Goal: Information Seeking & Learning: Learn about a topic

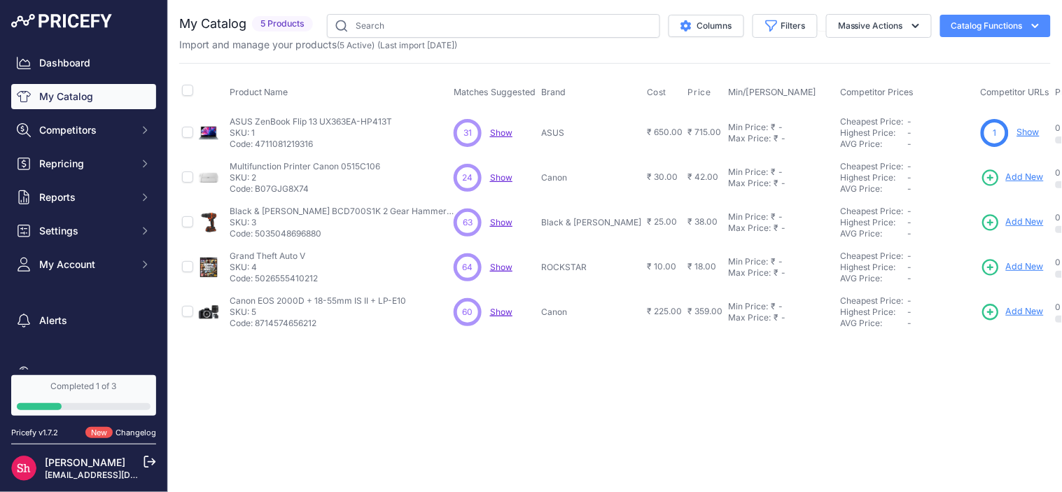
click at [509, 133] on span "Show" at bounding box center [501, 132] width 22 height 10
click at [52, 139] on button "Competitors" at bounding box center [83, 130] width 145 height 25
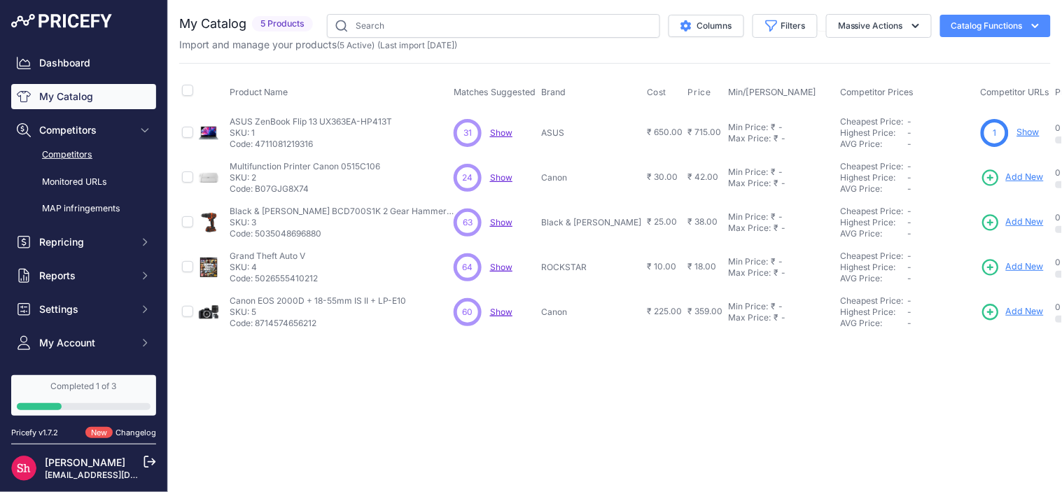
click at [60, 155] on link "Competitors" at bounding box center [83, 155] width 145 height 24
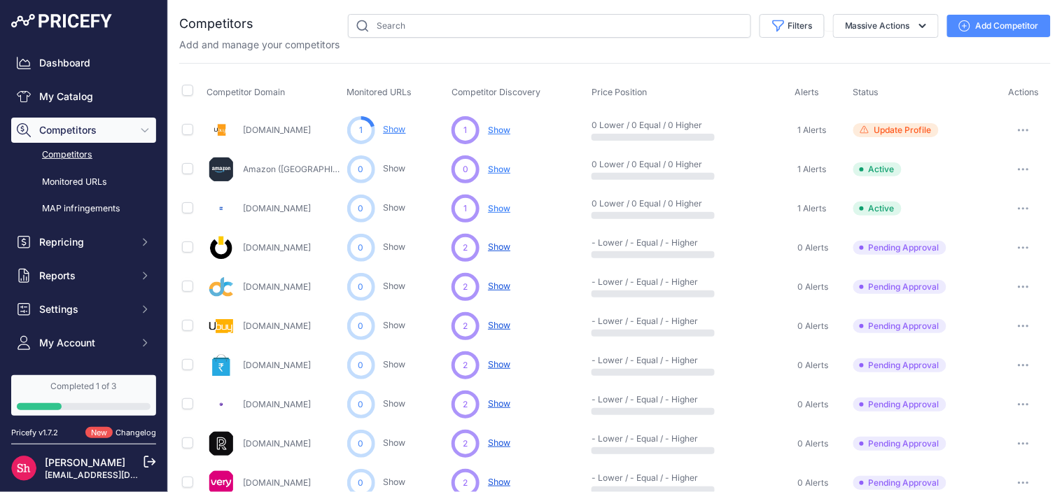
click at [494, 127] on span "Show" at bounding box center [499, 130] width 22 height 10
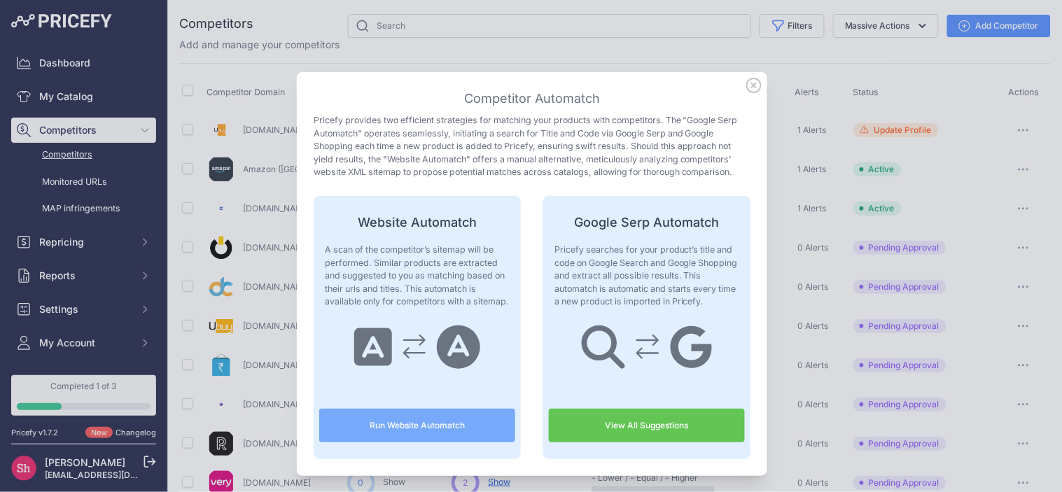
click at [628, 422] on link "View All Suggestions" at bounding box center [647, 426] width 196 height 34
click at [746, 78] on icon at bounding box center [753, 85] width 15 height 15
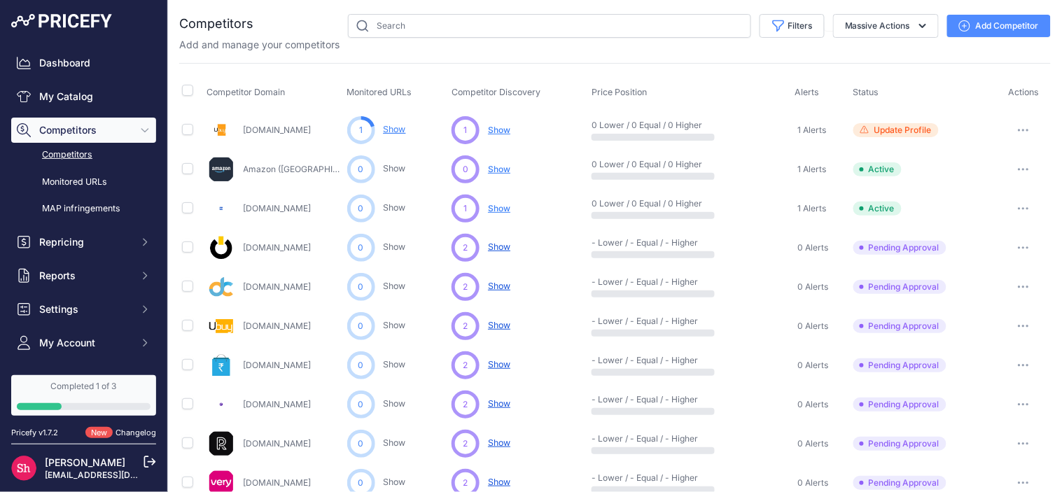
click at [395, 134] on link "Show" at bounding box center [395, 129] width 22 height 10
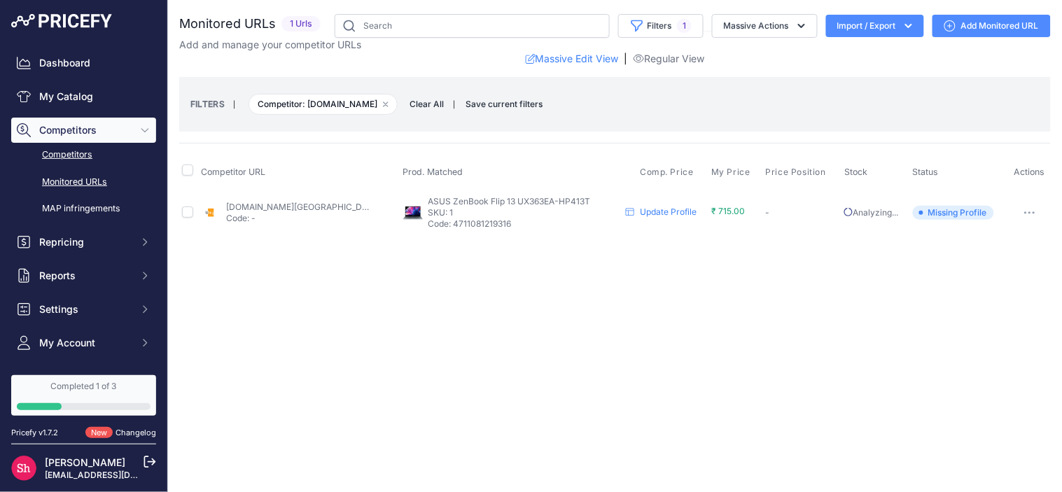
click at [75, 150] on link "Competitors" at bounding box center [83, 155] width 145 height 24
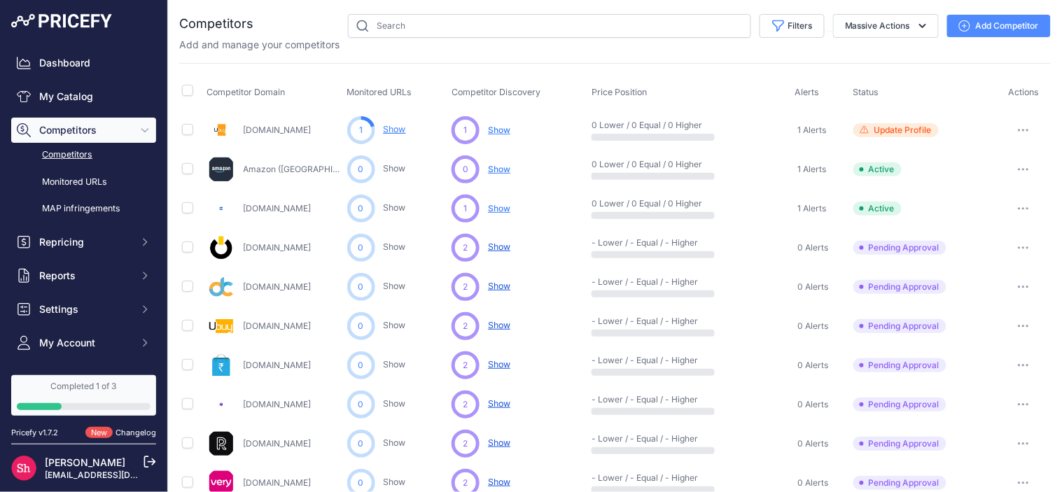
click at [498, 130] on span "Show" at bounding box center [499, 130] width 22 height 10
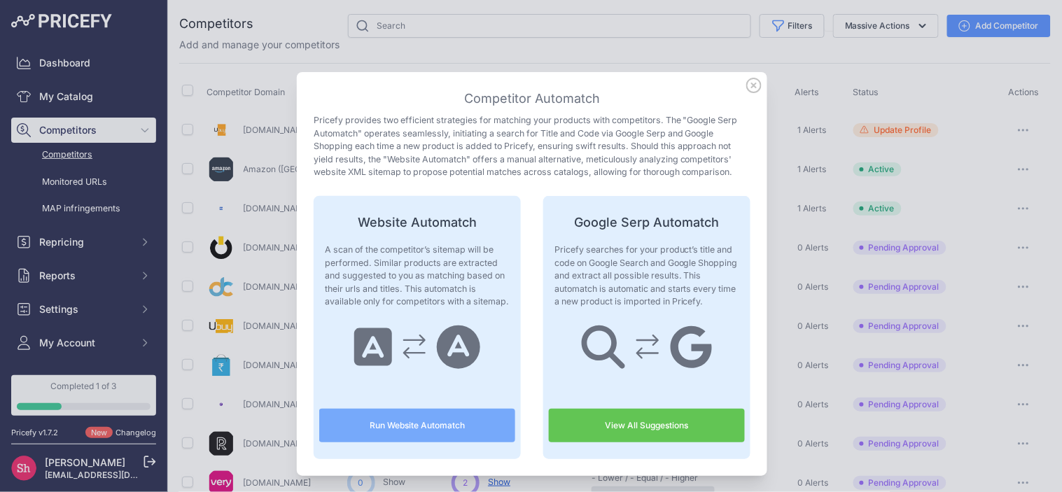
click at [673, 423] on link "View All Suggestions" at bounding box center [647, 426] width 196 height 34
click at [747, 87] on icon at bounding box center [754, 85] width 14 height 14
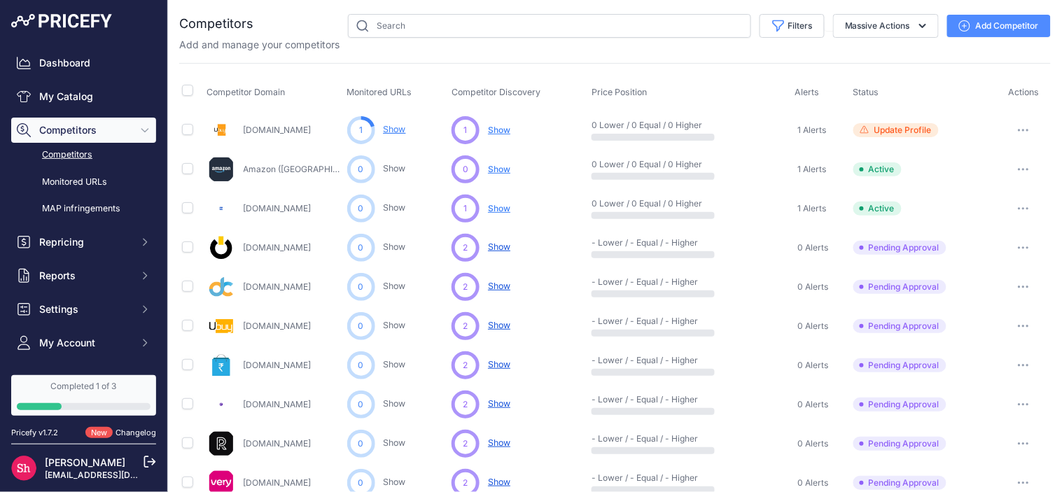
click at [393, 130] on link "Show" at bounding box center [395, 129] width 22 height 10
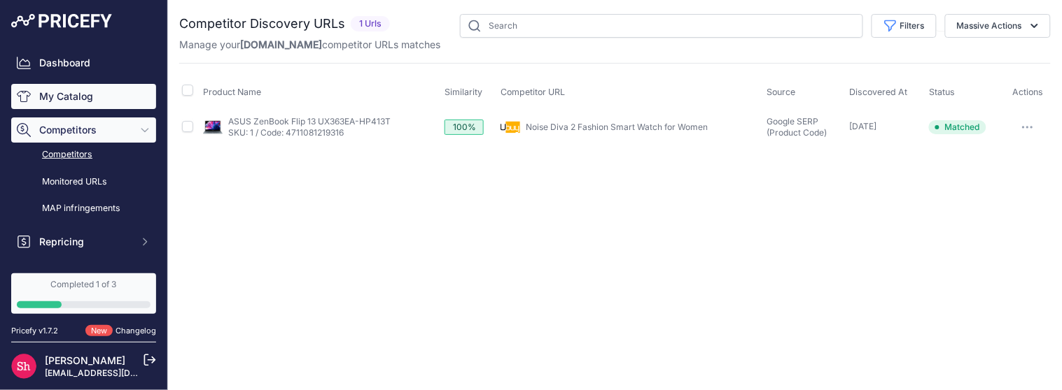
click at [71, 91] on link "My Catalog" at bounding box center [83, 96] width 145 height 25
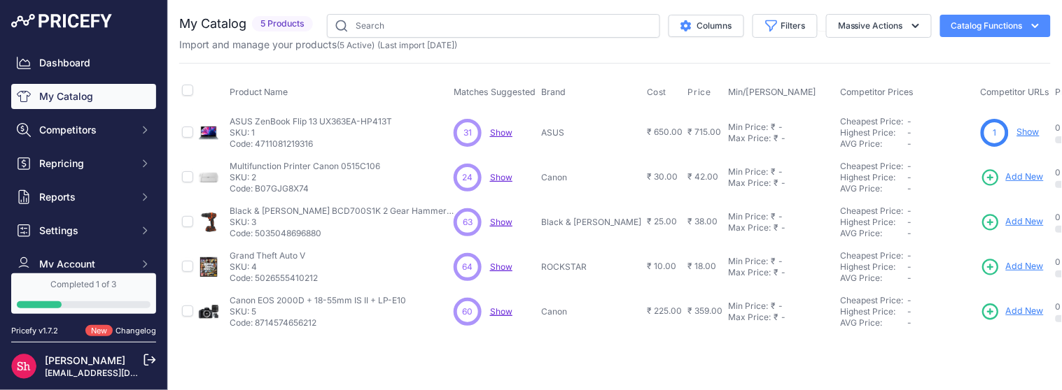
click at [506, 135] on span "Show" at bounding box center [501, 132] width 22 height 10
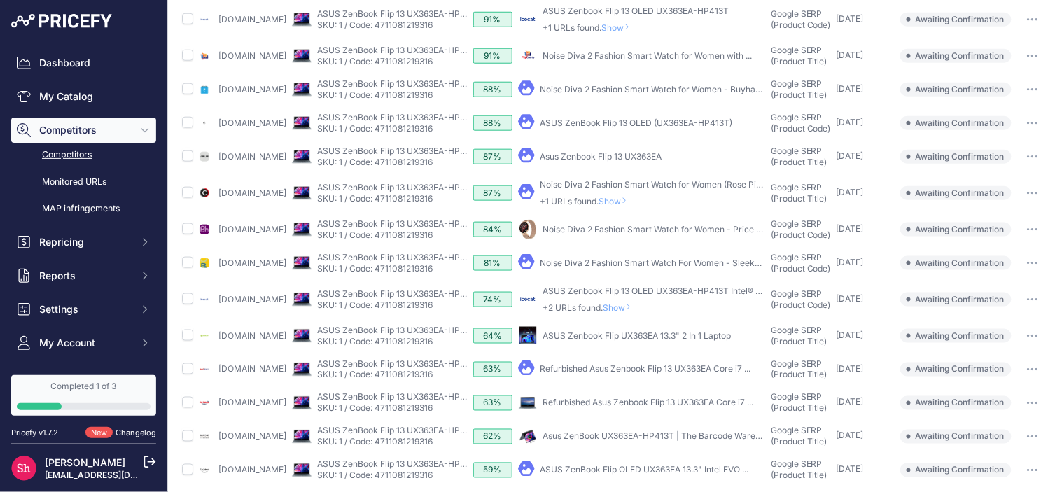
scroll to position [532, 0]
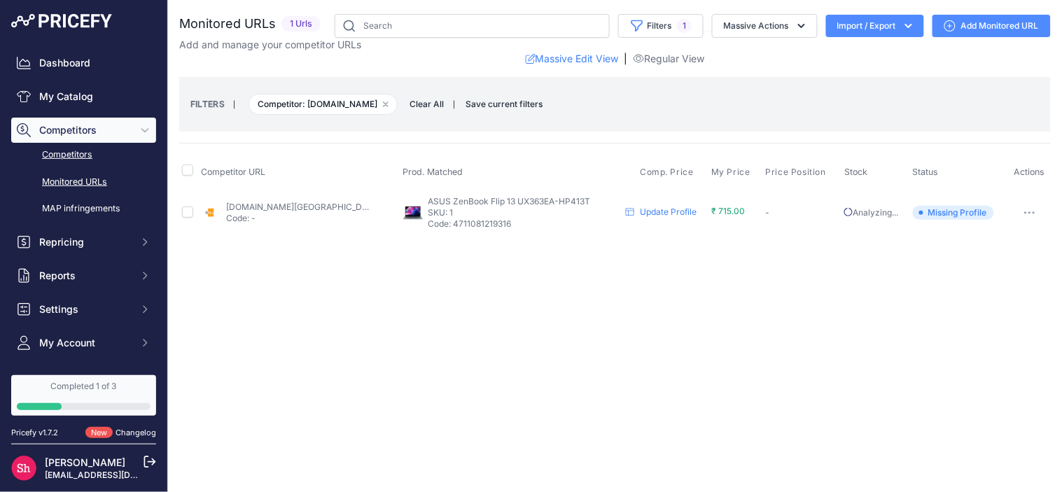
click at [66, 154] on link "Competitors" at bounding box center [83, 155] width 145 height 24
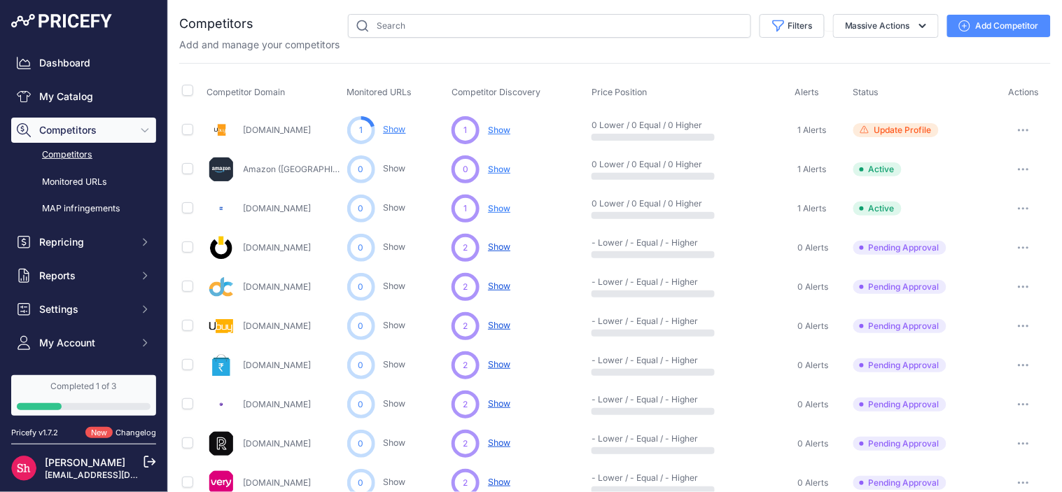
click at [498, 128] on span "Show" at bounding box center [499, 130] width 22 height 10
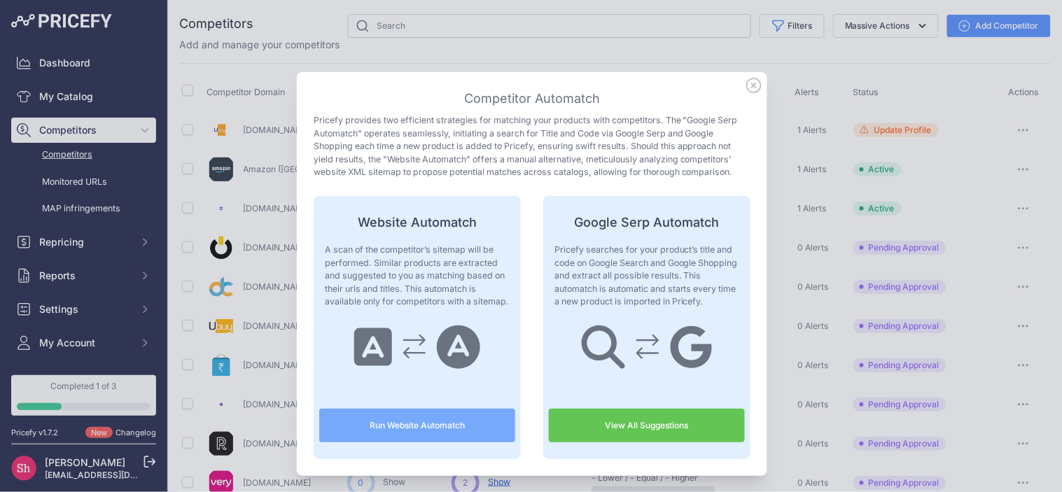
click at [648, 437] on link "View All Suggestions" at bounding box center [647, 426] width 196 height 34
